Goal: Find contact information: Find contact information

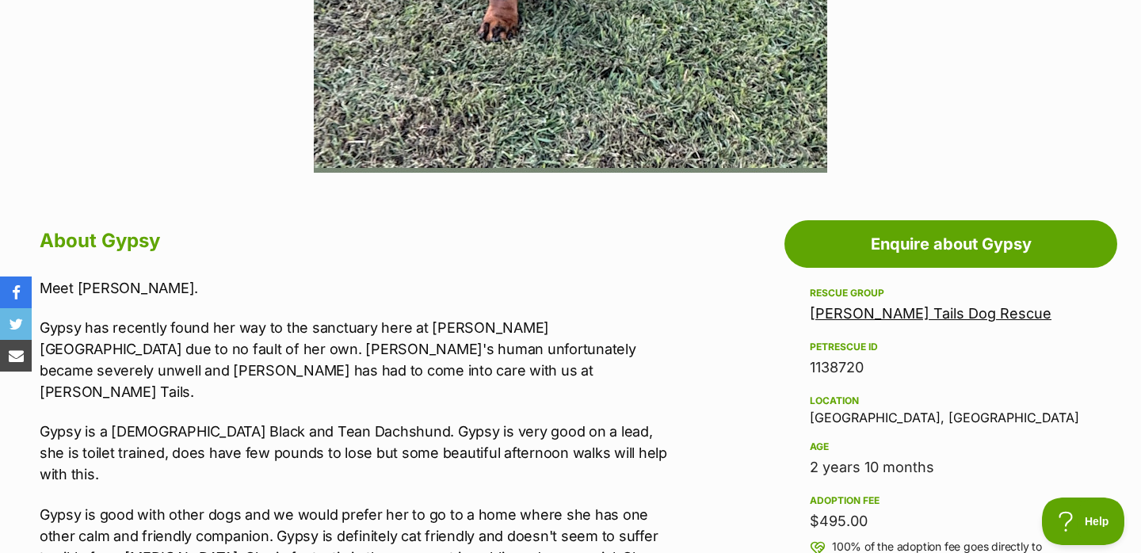
scroll to position [672, 0]
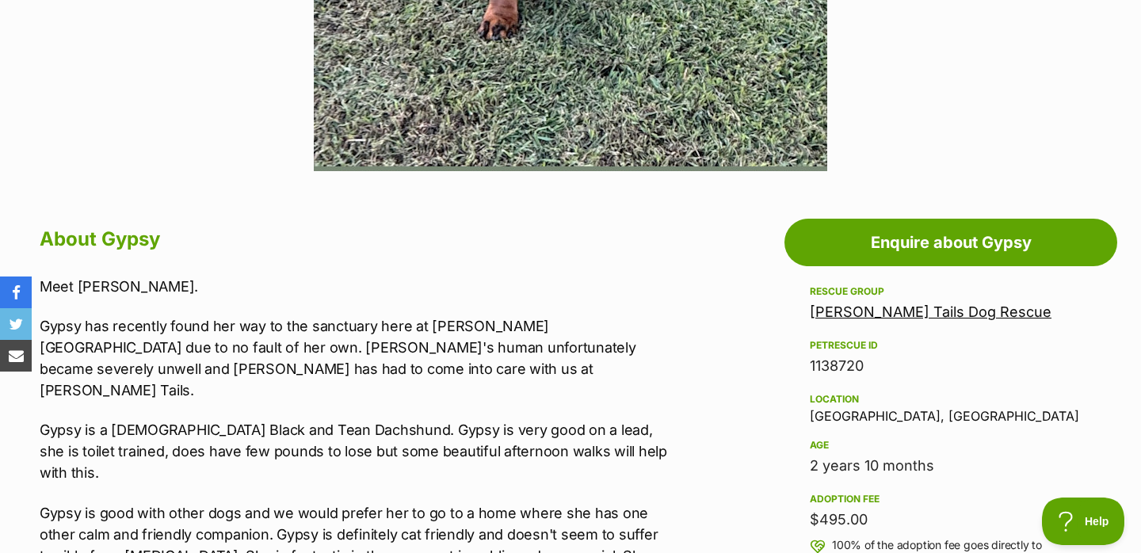
click at [889, 323] on div "Rescue group [PERSON_NAME] Tails Dog Rescue PetRescue ID 1138720 Location [GEOG…" at bounding box center [951, 522] width 282 height 480
click at [888, 316] on link "[PERSON_NAME] Tails Dog Rescue" at bounding box center [931, 311] width 242 height 17
